Goal: Task Accomplishment & Management: Use online tool/utility

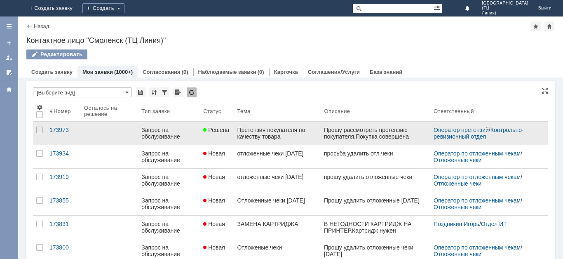
click at [264, 134] on div "Претензия покупателя по качеству товара" at bounding box center [277, 133] width 80 height 13
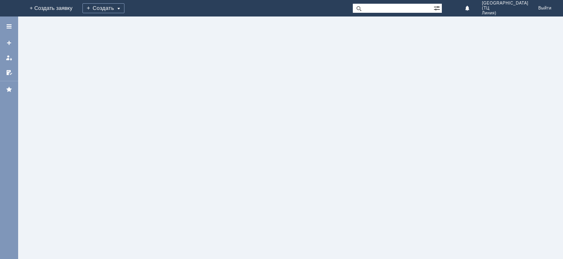
click at [264, 134] on div at bounding box center [290, 137] width 545 height 242
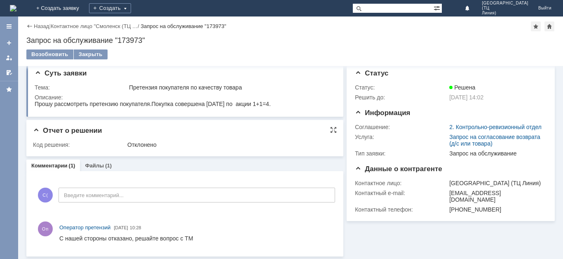
scroll to position [8, 0]
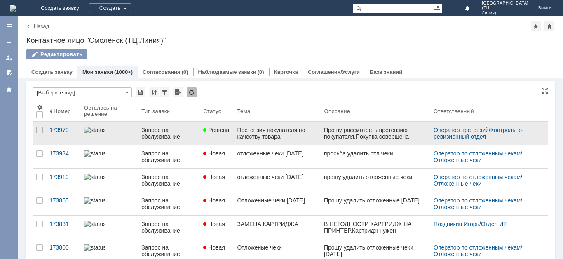
click at [171, 139] on div "Запрос на обслуживание" at bounding box center [168, 133] width 55 height 13
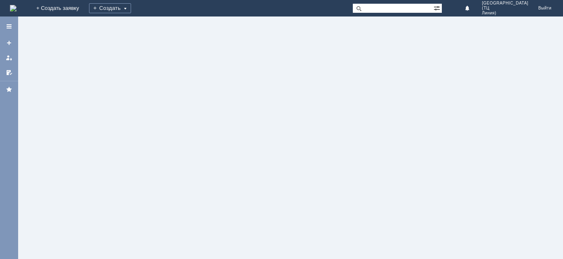
drag, startPoint x: 171, startPoint y: 139, endPoint x: 168, endPoint y: 154, distance: 16.0
click at [171, 138] on div at bounding box center [290, 137] width 545 height 242
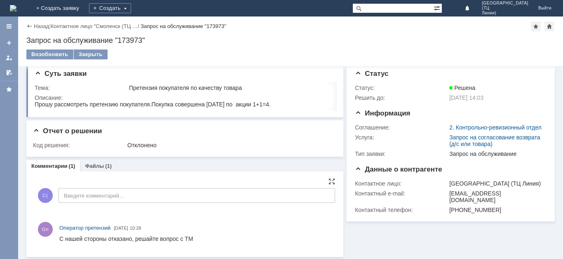
scroll to position [8, 0]
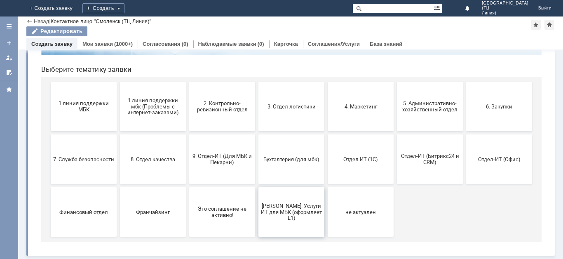
scroll to position [77, 0]
